Goal: Information Seeking & Learning: Learn about a topic

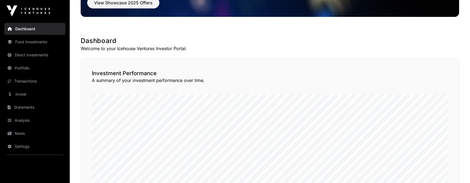
scroll to position [67, 0]
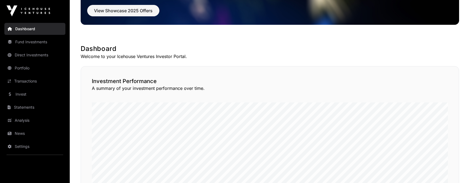
click at [42, 44] on link "Fund Investments" at bounding box center [34, 42] width 61 height 12
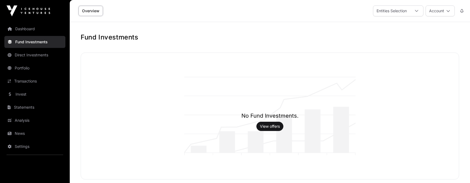
click at [43, 54] on link "Direct Investments" at bounding box center [34, 55] width 61 height 12
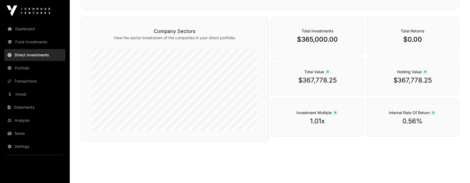
scroll to position [184, 0]
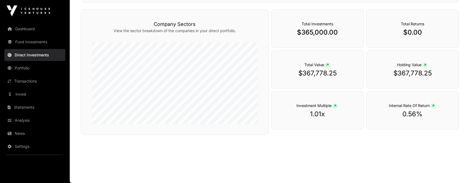
click at [17, 65] on link "Portfolio" at bounding box center [34, 68] width 61 height 12
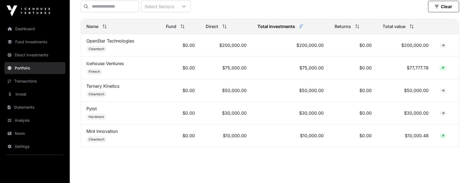
scroll to position [232, 0]
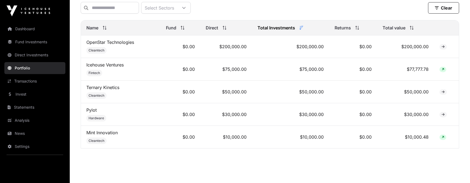
click at [443, 137] on icon at bounding box center [442, 137] width 2 height 3
click at [100, 133] on link "Mint Innovation" at bounding box center [101, 132] width 31 height 5
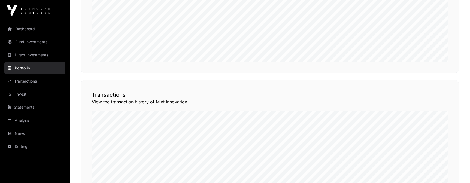
scroll to position [320, 0]
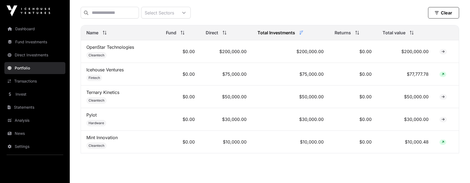
scroll to position [243, 0]
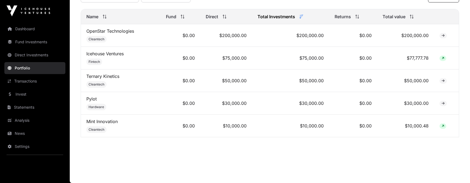
click at [105, 120] on link "Mint Innovation" at bounding box center [101, 121] width 31 height 5
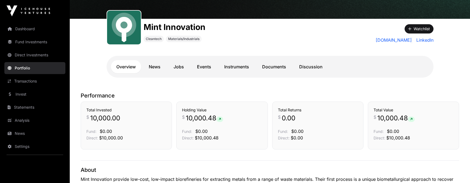
scroll to position [59, 0]
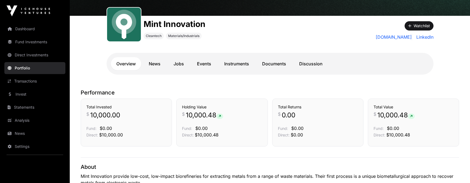
click at [233, 62] on link "Instruments" at bounding box center [237, 63] width 36 height 13
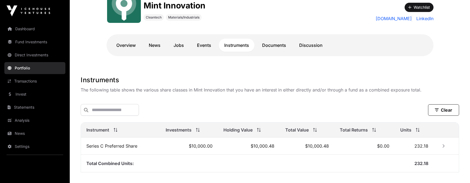
scroll to position [77, 0]
click at [336, 89] on p "The following table shows the various share classes in Mint Innovation that you…" at bounding box center [270, 90] width 378 height 7
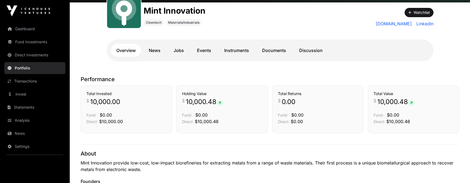
scroll to position [71, 0]
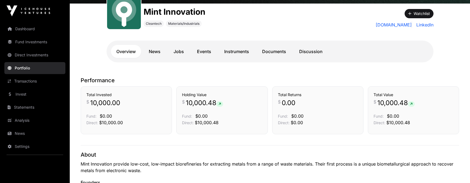
click at [275, 52] on link "Documents" at bounding box center [273, 51] width 35 height 13
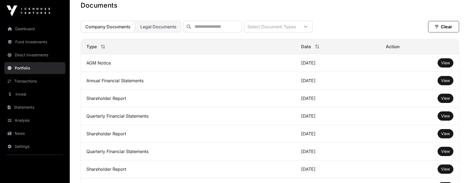
scroll to position [157, 0]
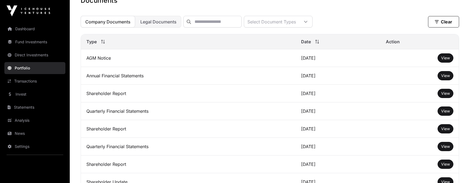
click at [126, 78] on td "Annual Financial Statements" at bounding box center [188, 76] width 215 height 18
click at [434, 74] on td "View" at bounding box center [419, 76] width 78 height 18
click at [443, 75] on span "View" at bounding box center [445, 75] width 9 height 5
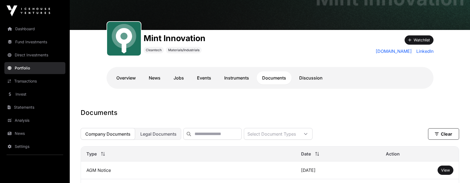
scroll to position [0, 0]
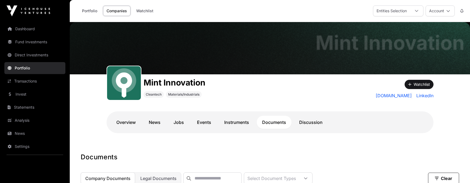
click at [228, 121] on link "Instruments" at bounding box center [237, 122] width 36 height 13
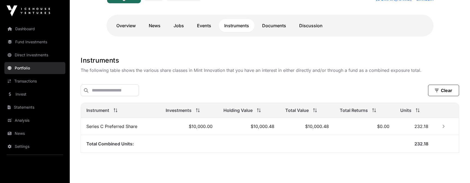
scroll to position [113, 0]
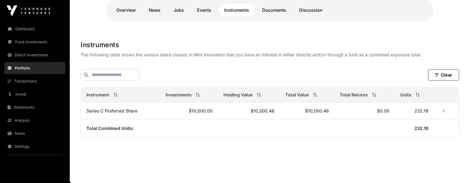
click at [275, 87] on th "Holding Value" at bounding box center [249, 94] width 62 height 15
click at [440, 111] on button "Row Collapsed" at bounding box center [443, 110] width 9 height 9
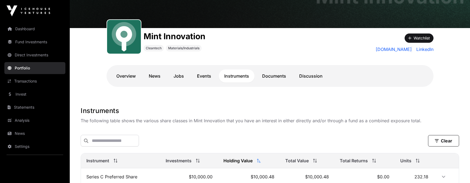
scroll to position [0, 0]
